Goal: Communication & Community: Participate in discussion

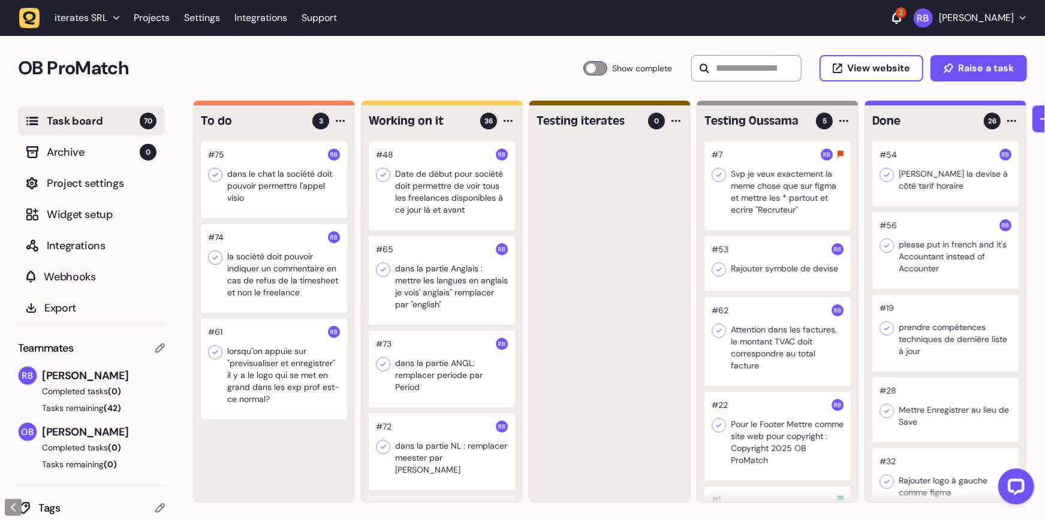
scroll to position [0, 26]
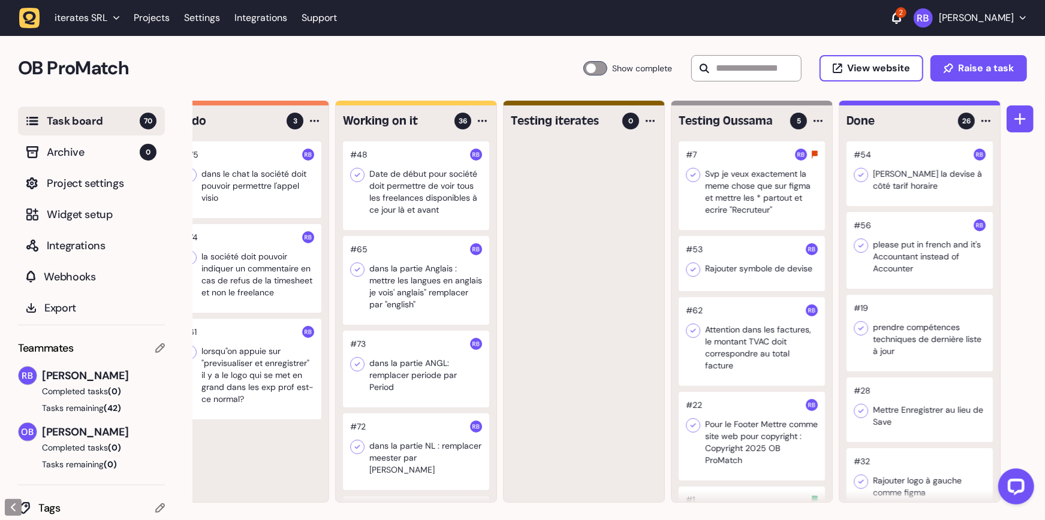
click at [462, 83] on div "OB ProMatch Task Board 70 Show complete View website Raise a task" at bounding box center [522, 68] width 1045 height 65
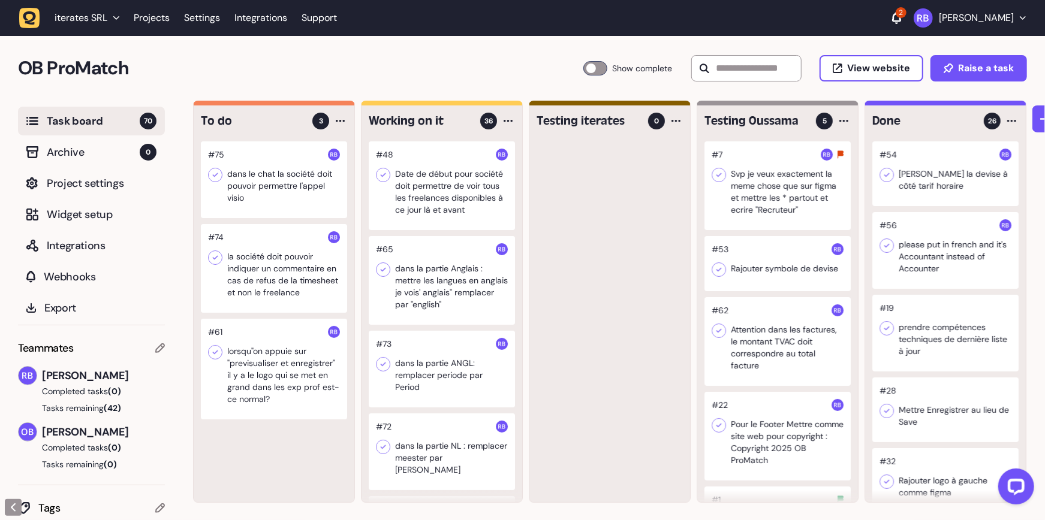
click at [274, 255] on div at bounding box center [274, 268] width 146 height 89
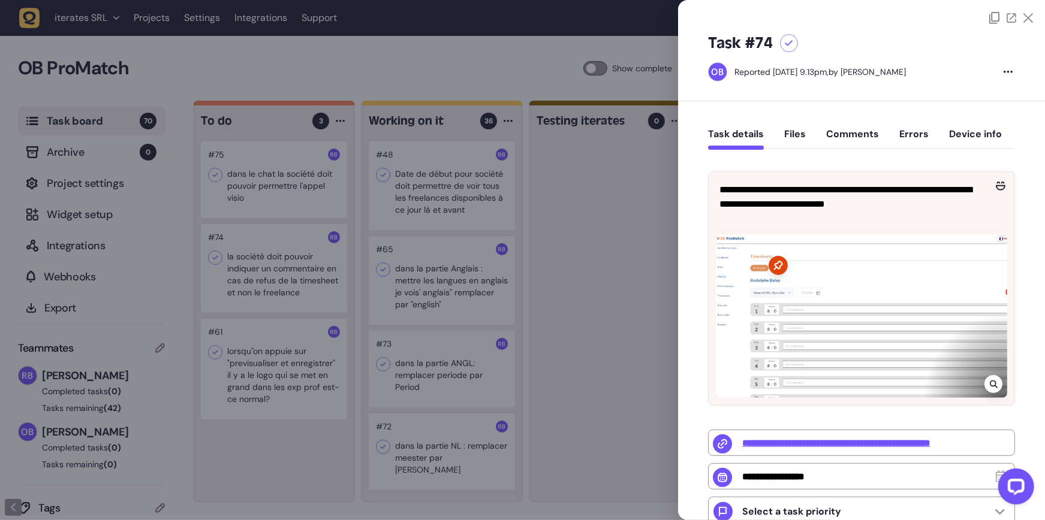
click at [990, 384] on icon at bounding box center [993, 385] width 8 height 8
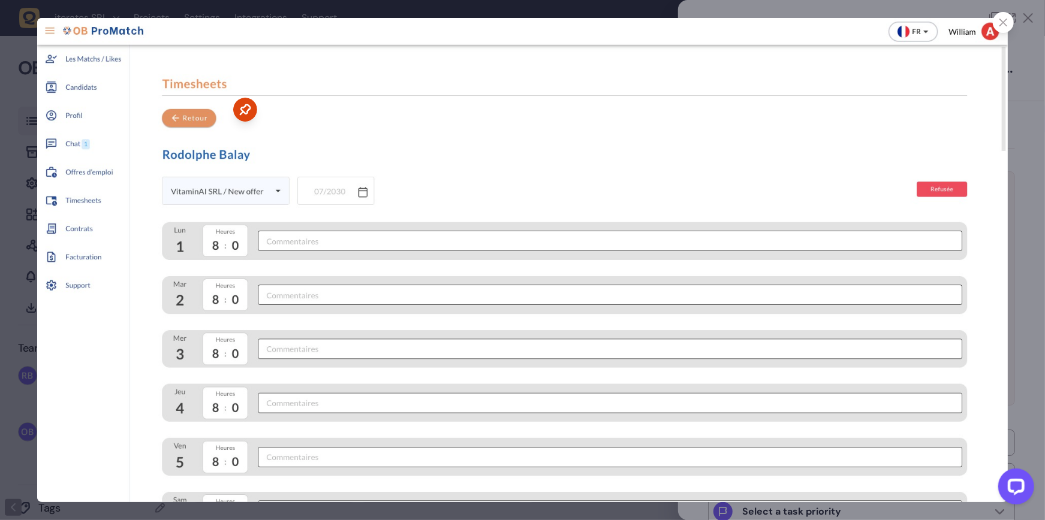
click at [997, 20] on div at bounding box center [1003, 22] width 21 height 21
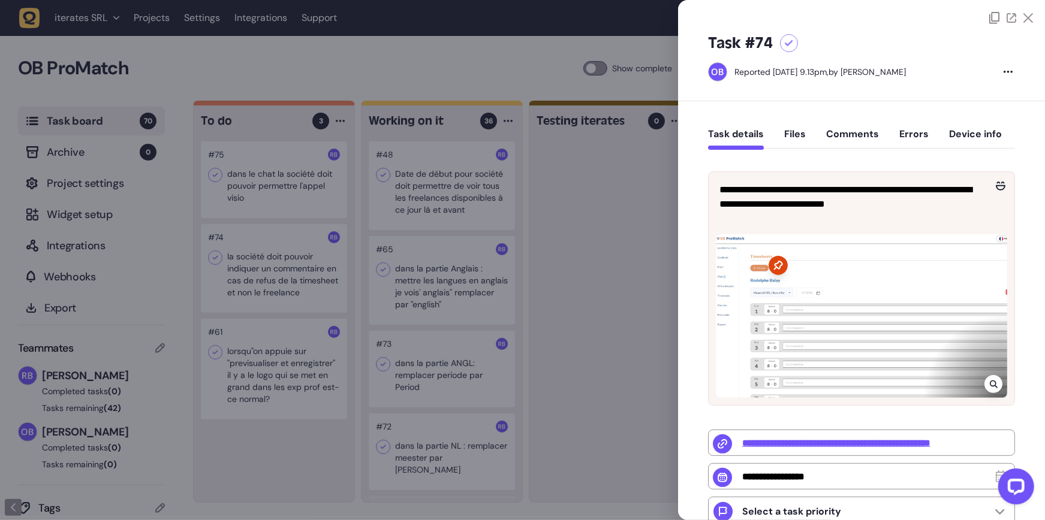
click at [345, 353] on div at bounding box center [522, 260] width 1045 height 520
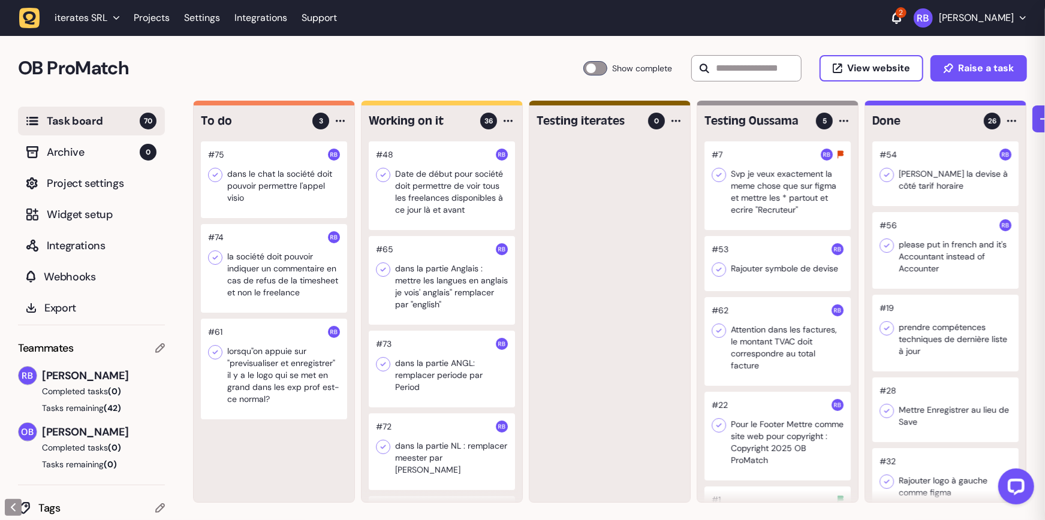
click at [306, 383] on div at bounding box center [274, 369] width 146 height 101
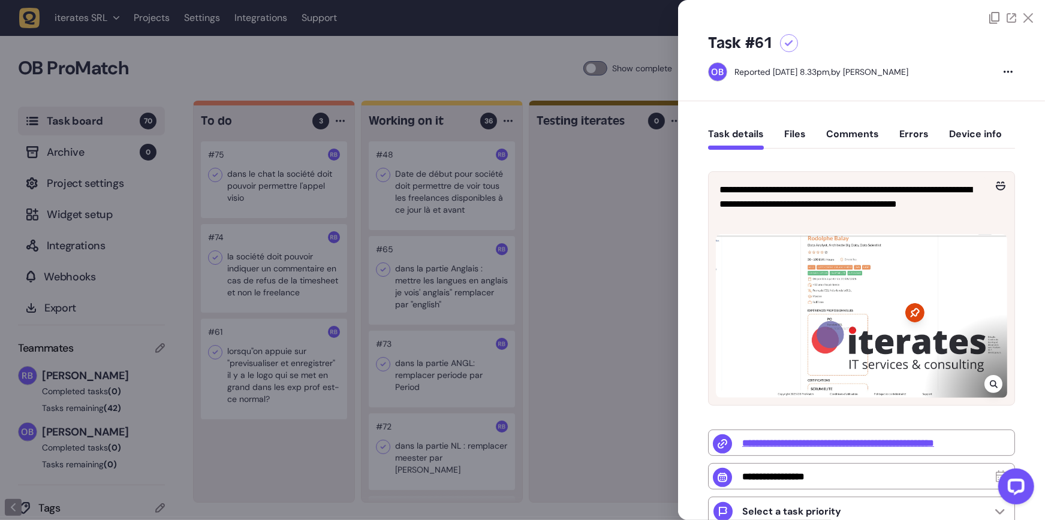
click at [867, 125] on div "Task details Files Comments Errors Device info" at bounding box center [861, 136] width 307 height 35
click at [857, 131] on button "Comments" at bounding box center [852, 139] width 53 height 22
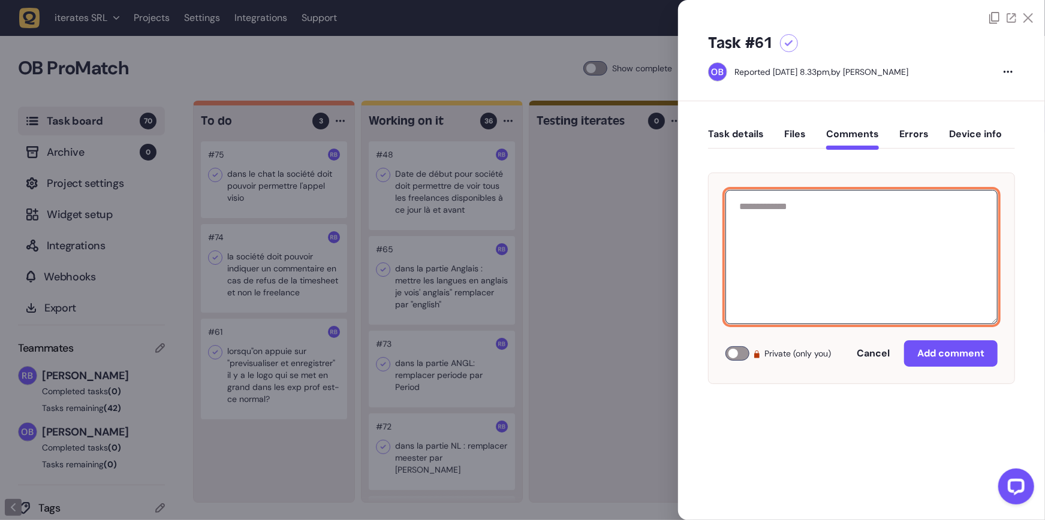
click at [842, 240] on textarea at bounding box center [862, 257] width 272 height 134
type textarea "**********"
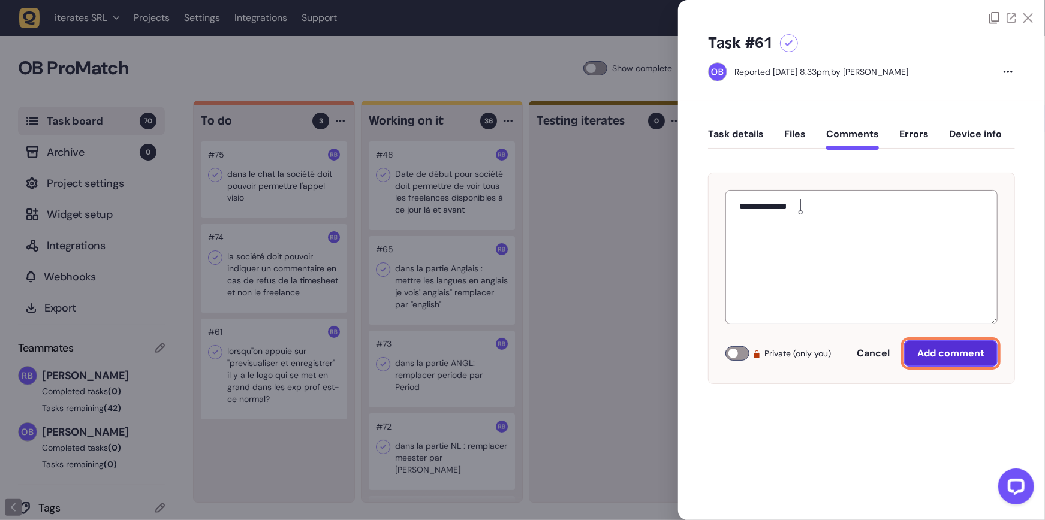
click at [964, 347] on span "Add comment" at bounding box center [950, 353] width 67 height 13
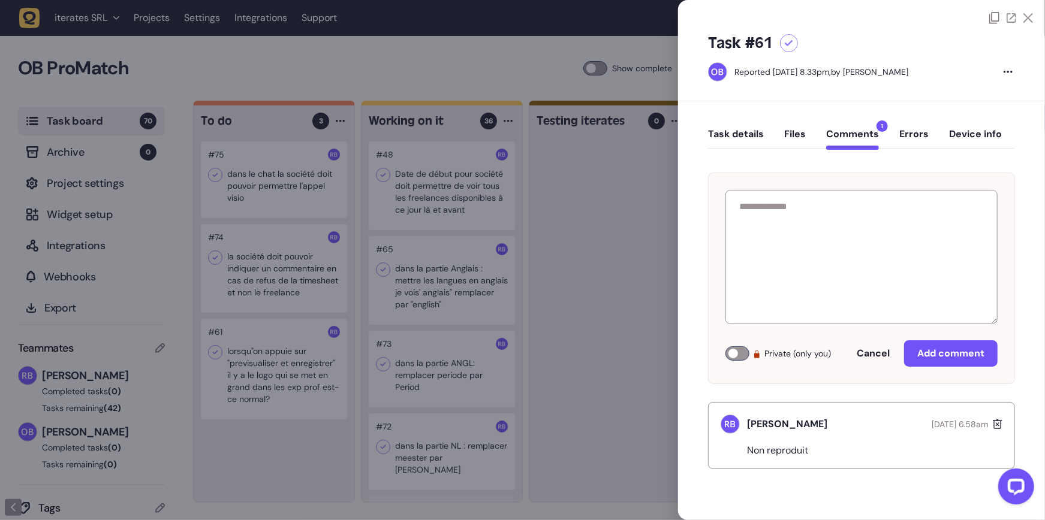
click at [601, 365] on div at bounding box center [522, 260] width 1045 height 520
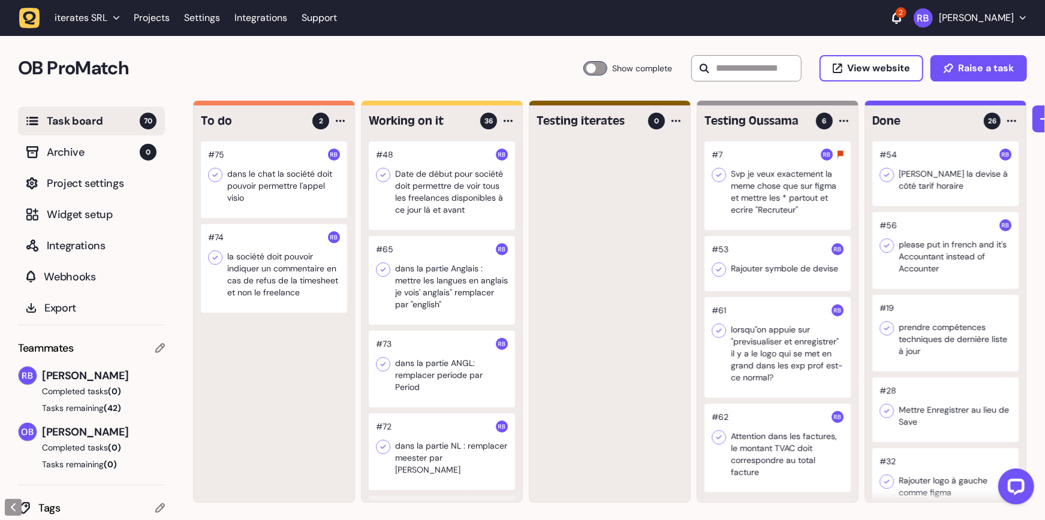
click at [289, 266] on div at bounding box center [274, 268] width 146 height 89
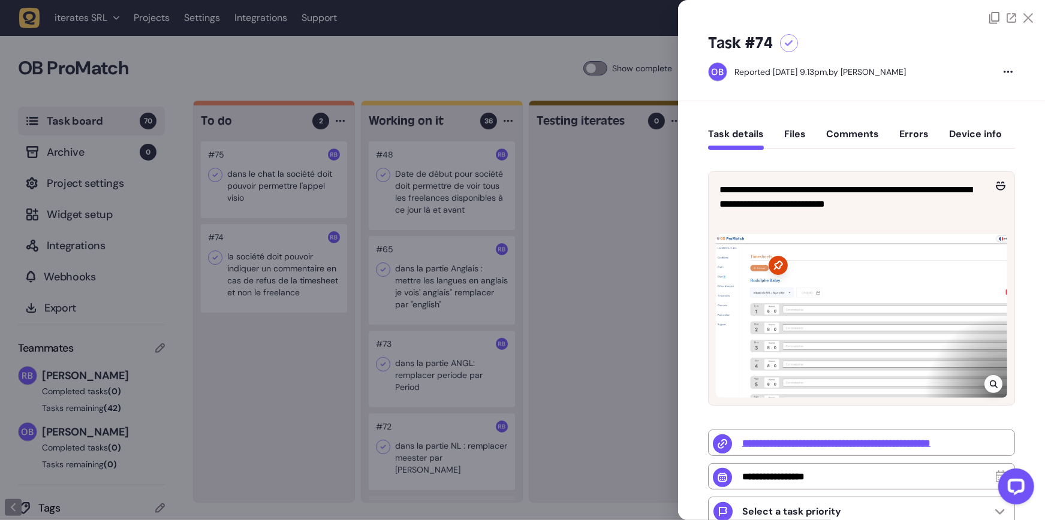
click at [601, 286] on div at bounding box center [522, 260] width 1045 height 520
